Goal: Information Seeking & Learning: Learn about a topic

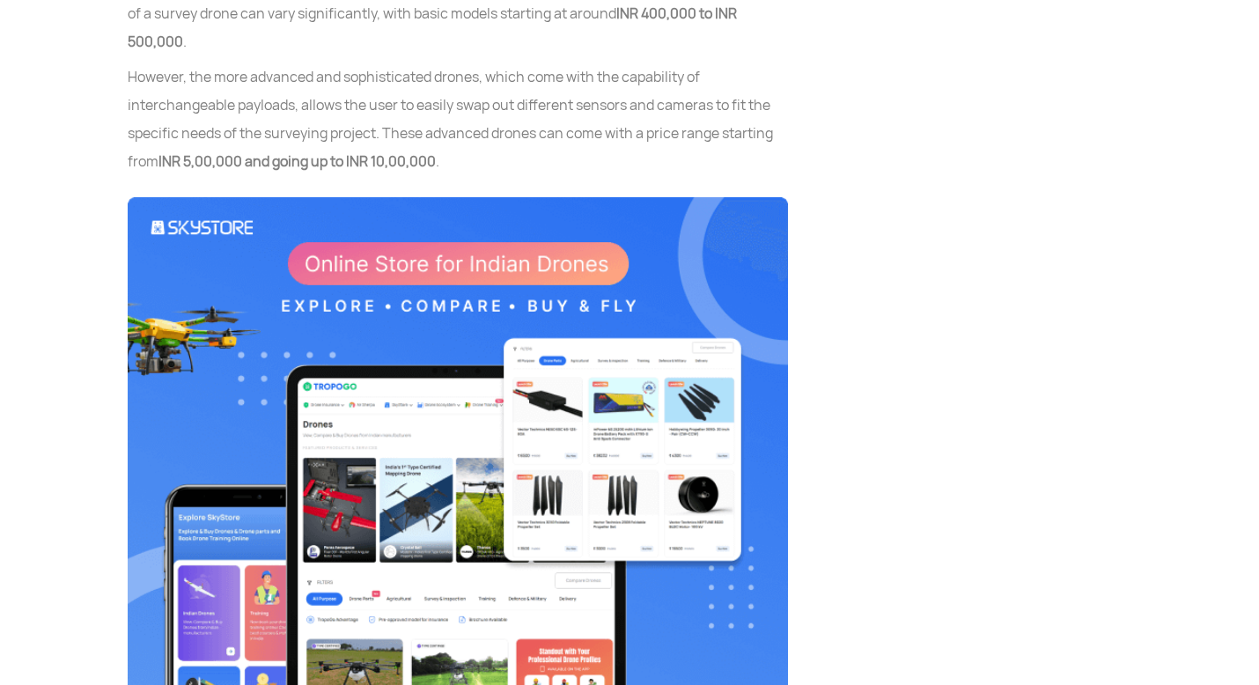
scroll to position [3503, 0]
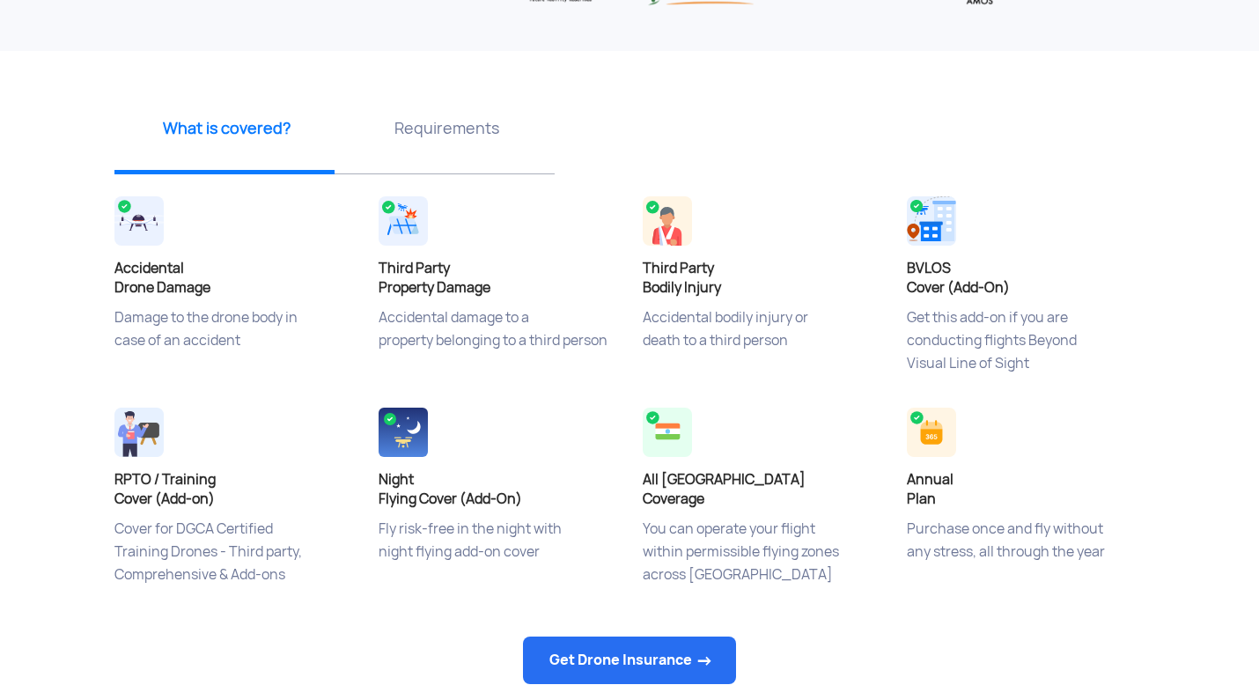
scroll to position [532, 0]
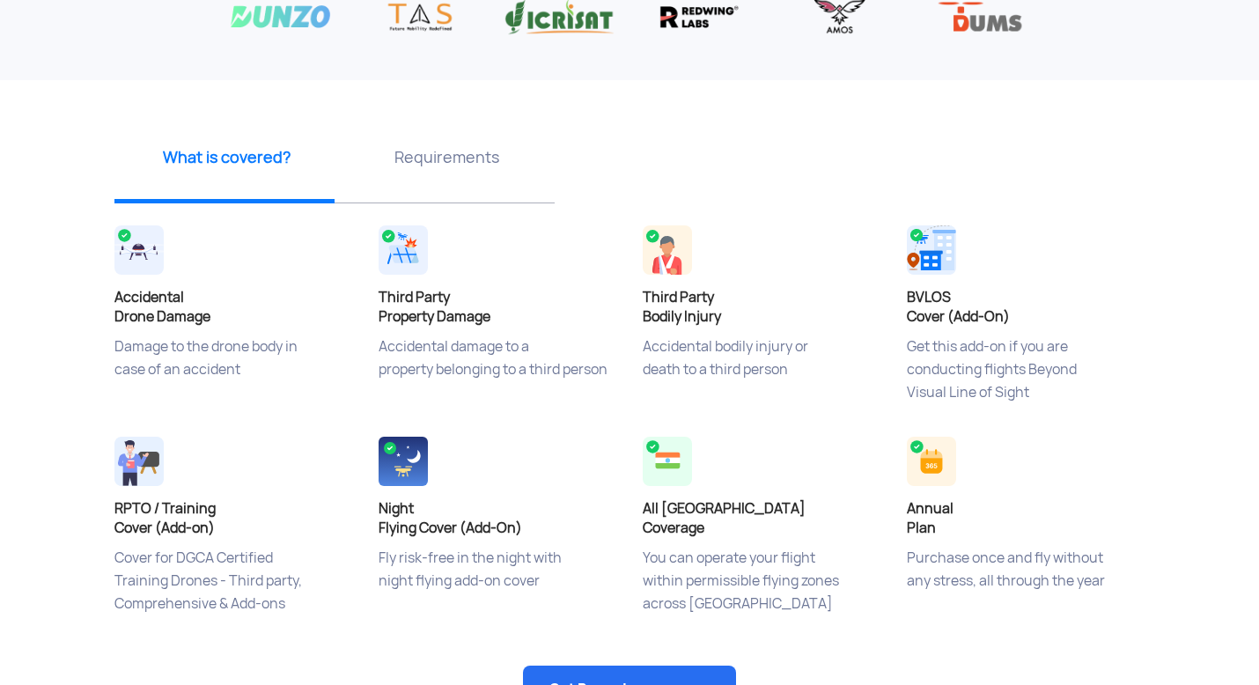
click at [447, 170] on div "Requirements" at bounding box center [444, 163] width 220 height 79
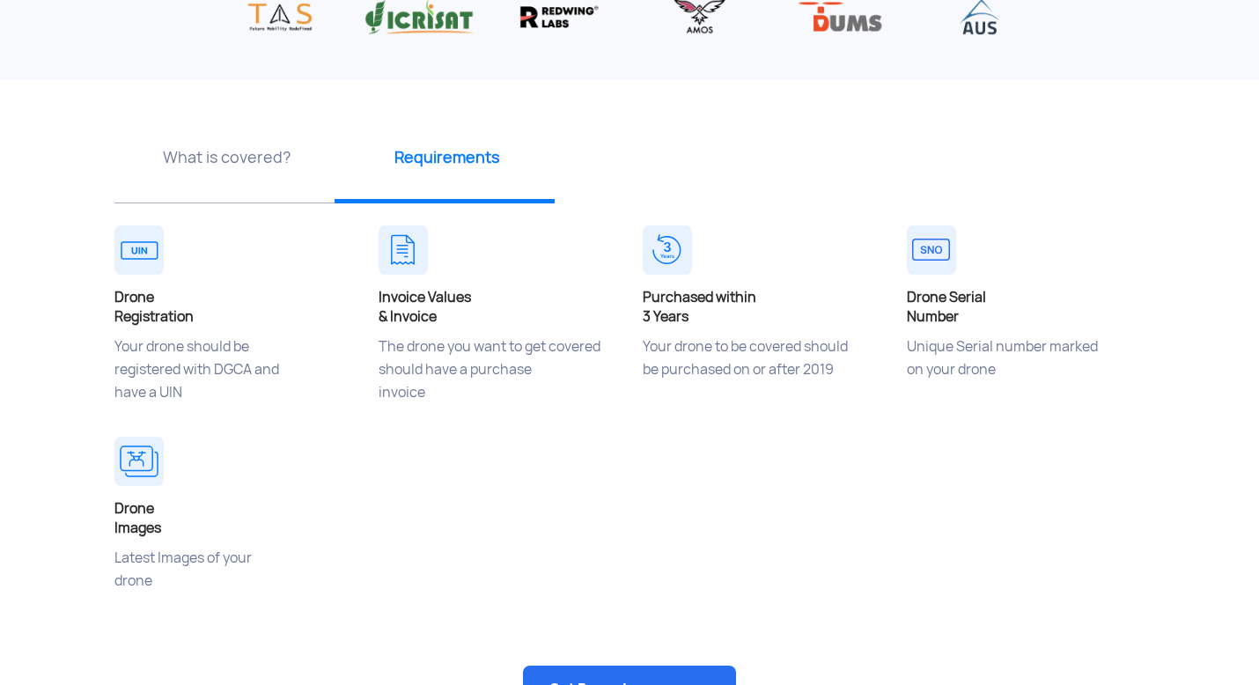
click at [200, 158] on p "What is covered?" at bounding box center [226, 157] width 207 height 22
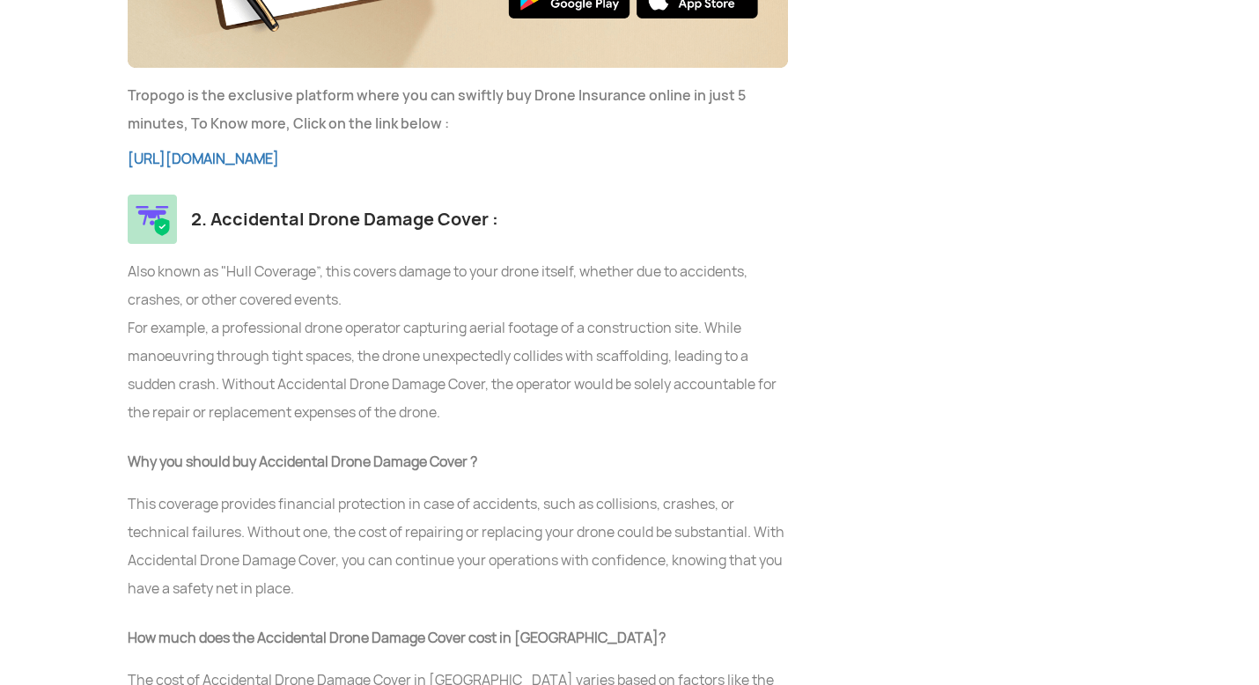
scroll to position [5016, 0]
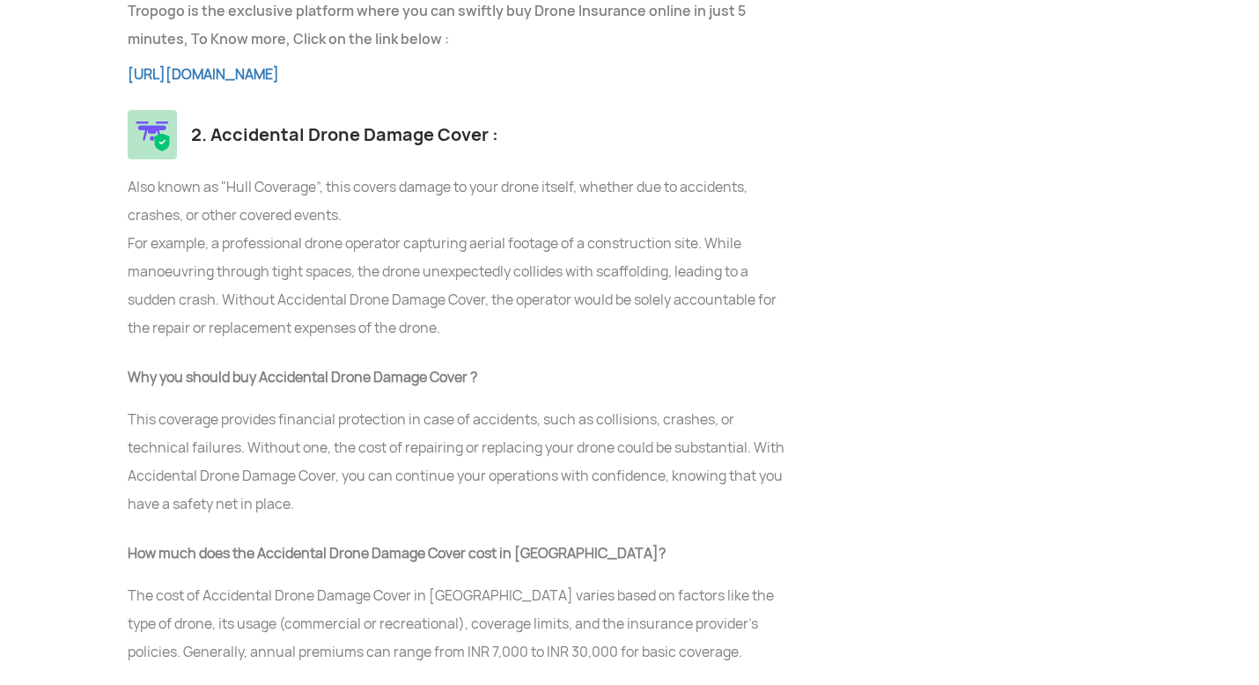
click at [444, 406] on p "This coverage provides financial protection in case of accidents, such as colli…" at bounding box center [458, 462] width 660 height 113
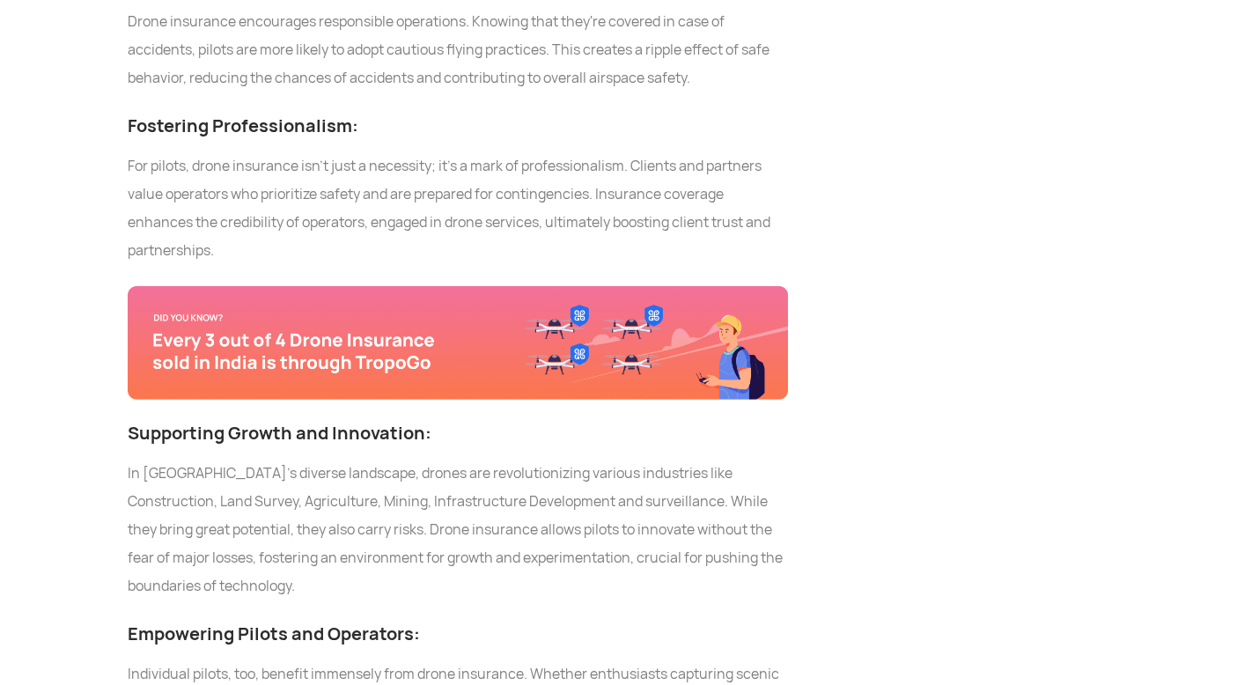
scroll to position [11762, 0]
